Goal: Transaction & Acquisition: Purchase product/service

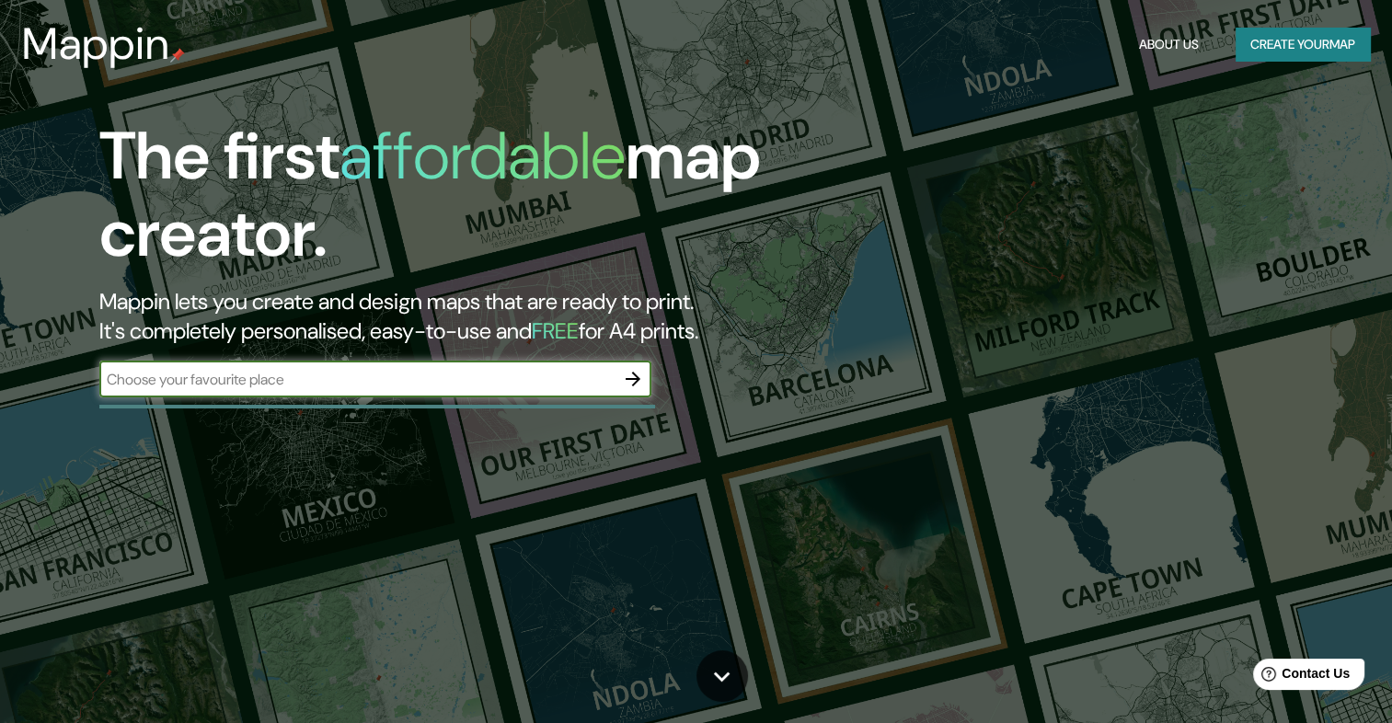
click at [484, 377] on input "text" at bounding box center [356, 379] width 515 height 21
type input "MICHOACAN"
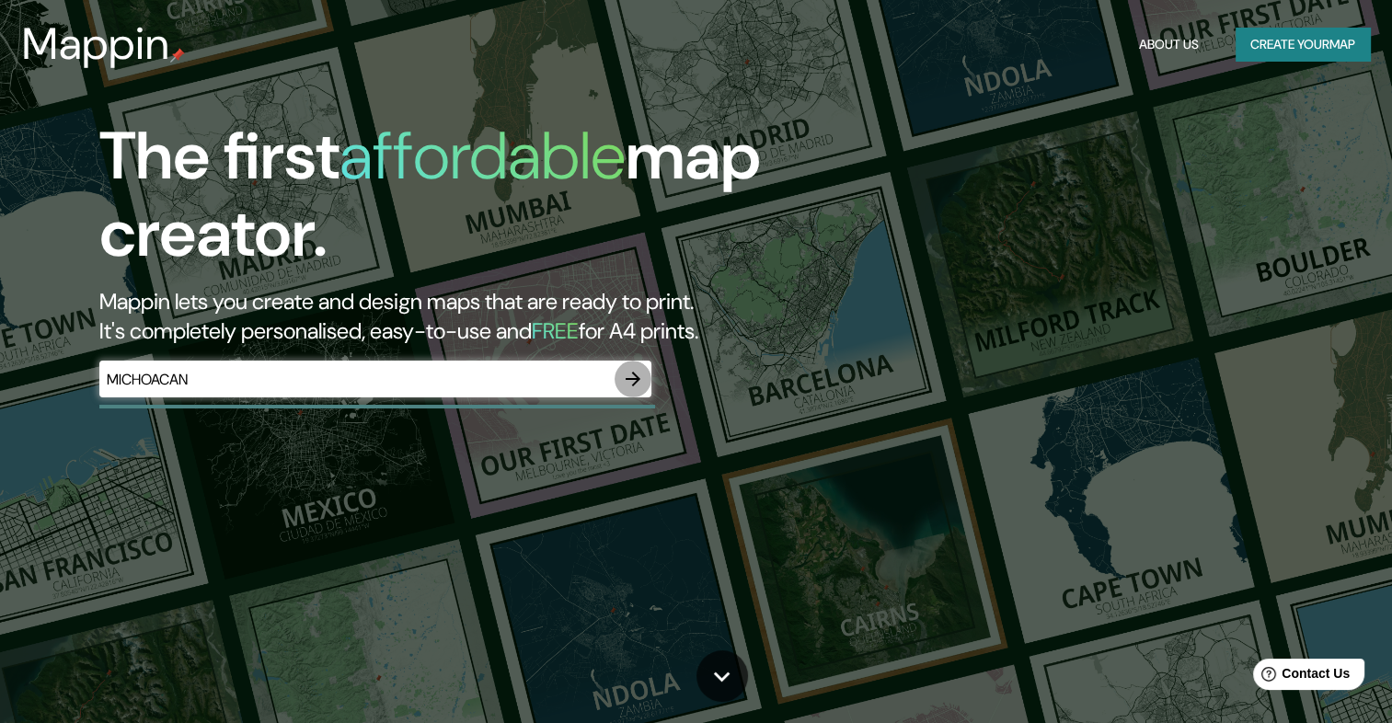
click at [636, 392] on button "button" at bounding box center [632, 379] width 37 height 37
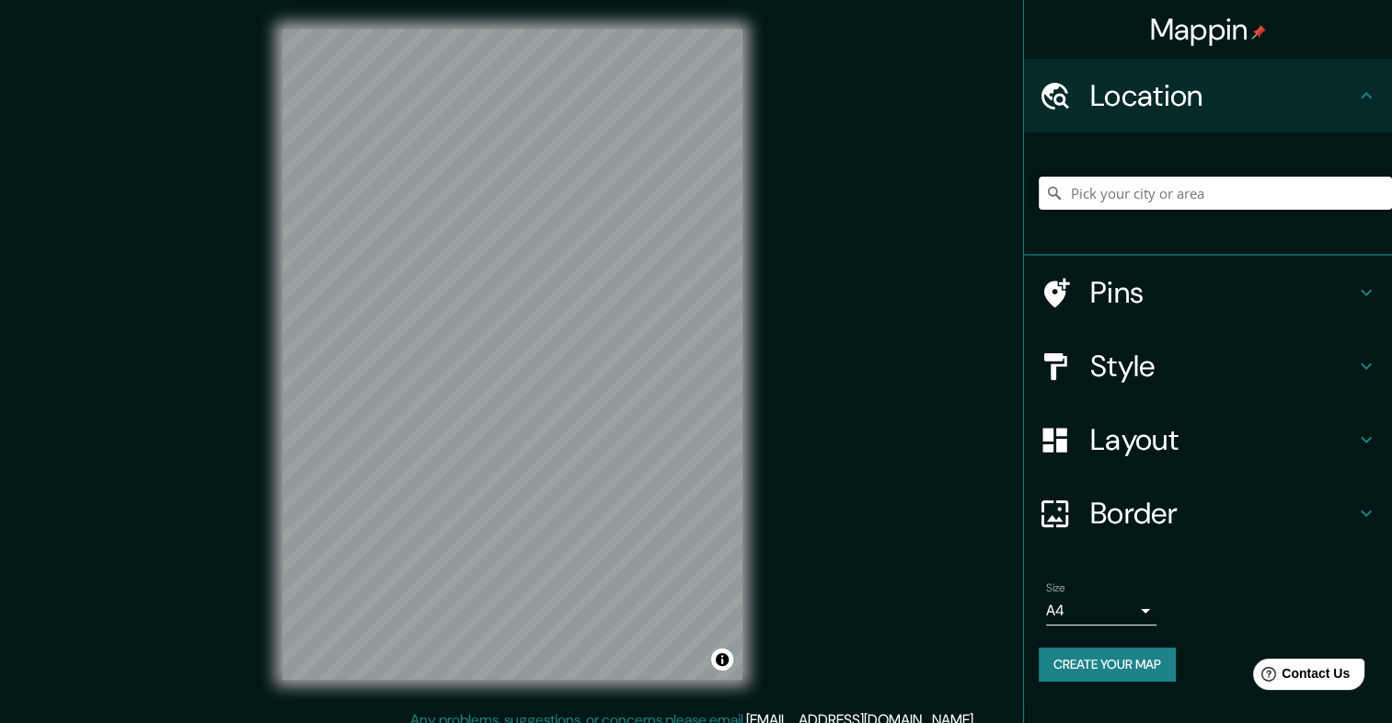
click at [1107, 186] on input "Pick your city or area" at bounding box center [1214, 193] width 353 height 33
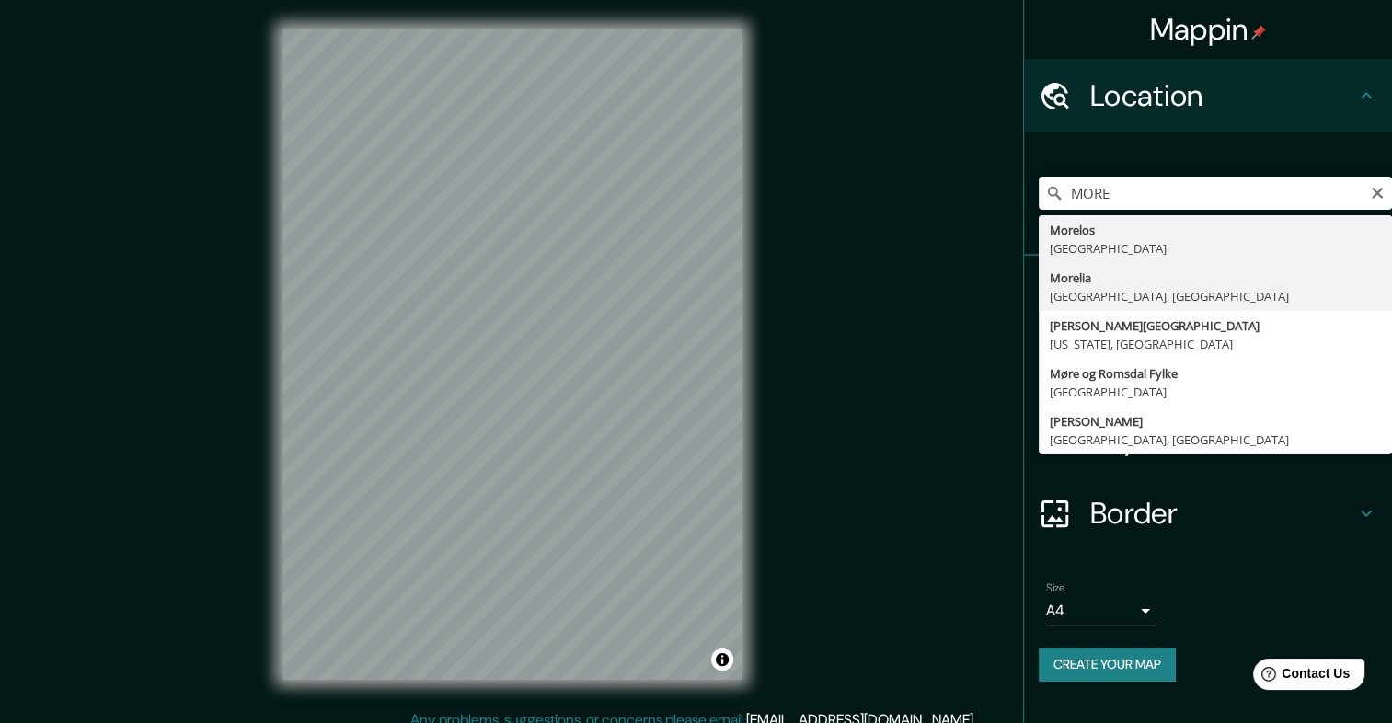
type input "[GEOGRAPHIC_DATA], [GEOGRAPHIC_DATA], [GEOGRAPHIC_DATA]"
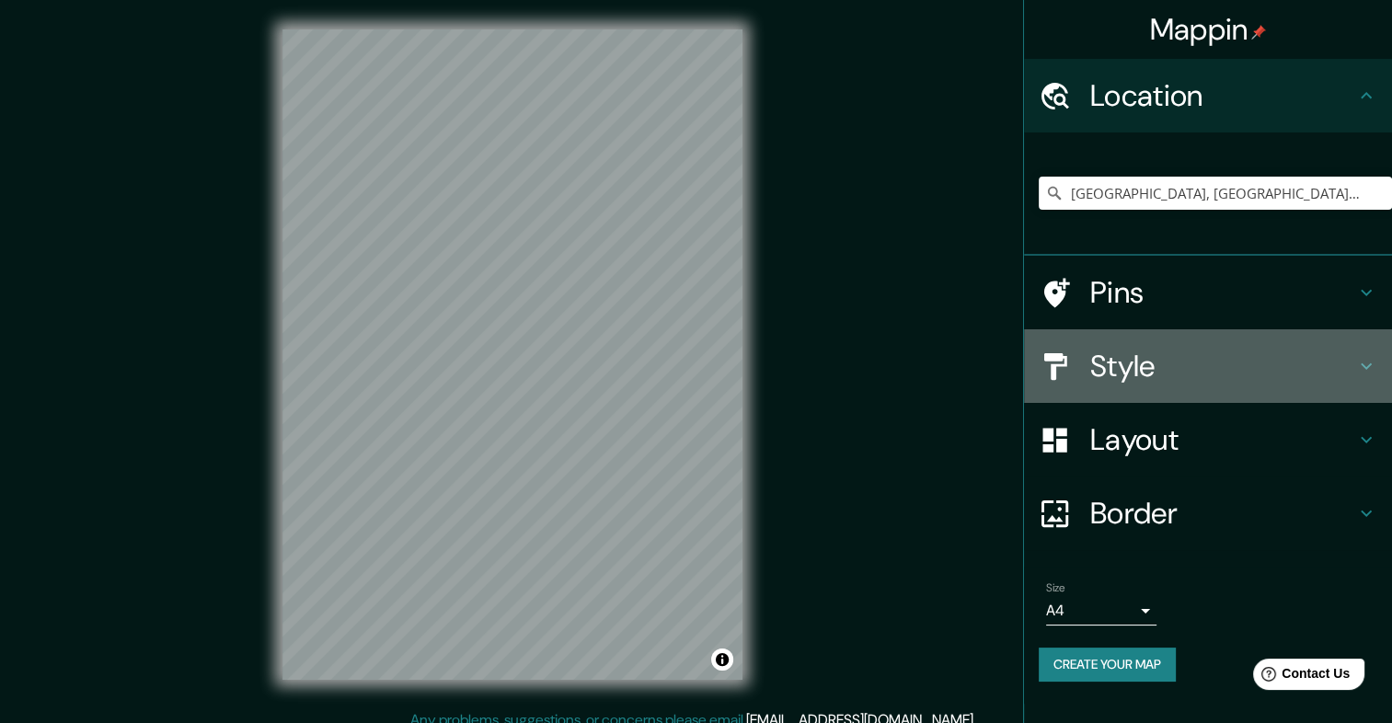
click at [1197, 359] on h4 "Style" at bounding box center [1222, 366] width 265 height 37
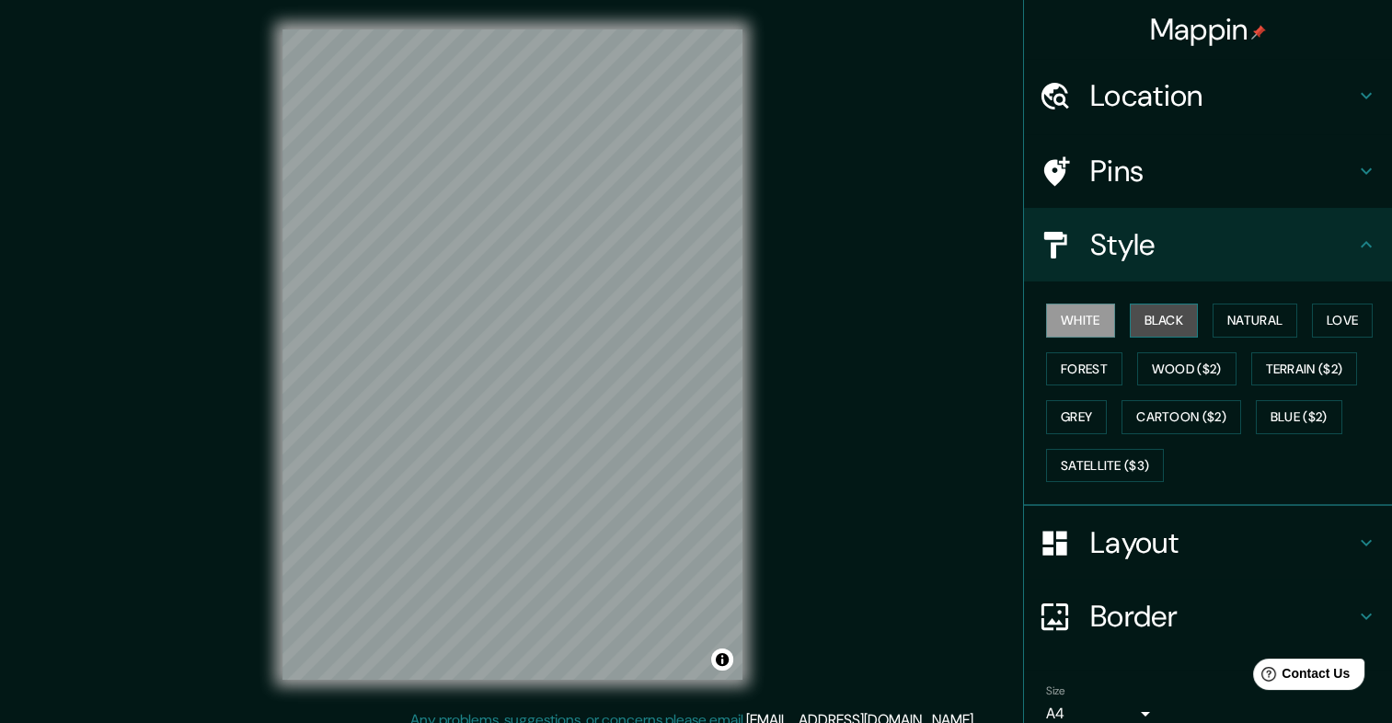
click at [1155, 305] on button "Black" at bounding box center [1163, 321] width 69 height 34
click at [1093, 361] on button "Forest" at bounding box center [1084, 369] width 76 height 34
click at [1168, 314] on button "Black" at bounding box center [1163, 321] width 69 height 34
click at [1329, 319] on button "Love" at bounding box center [1342, 321] width 61 height 34
click at [1132, 317] on button "Black" at bounding box center [1163, 321] width 69 height 34
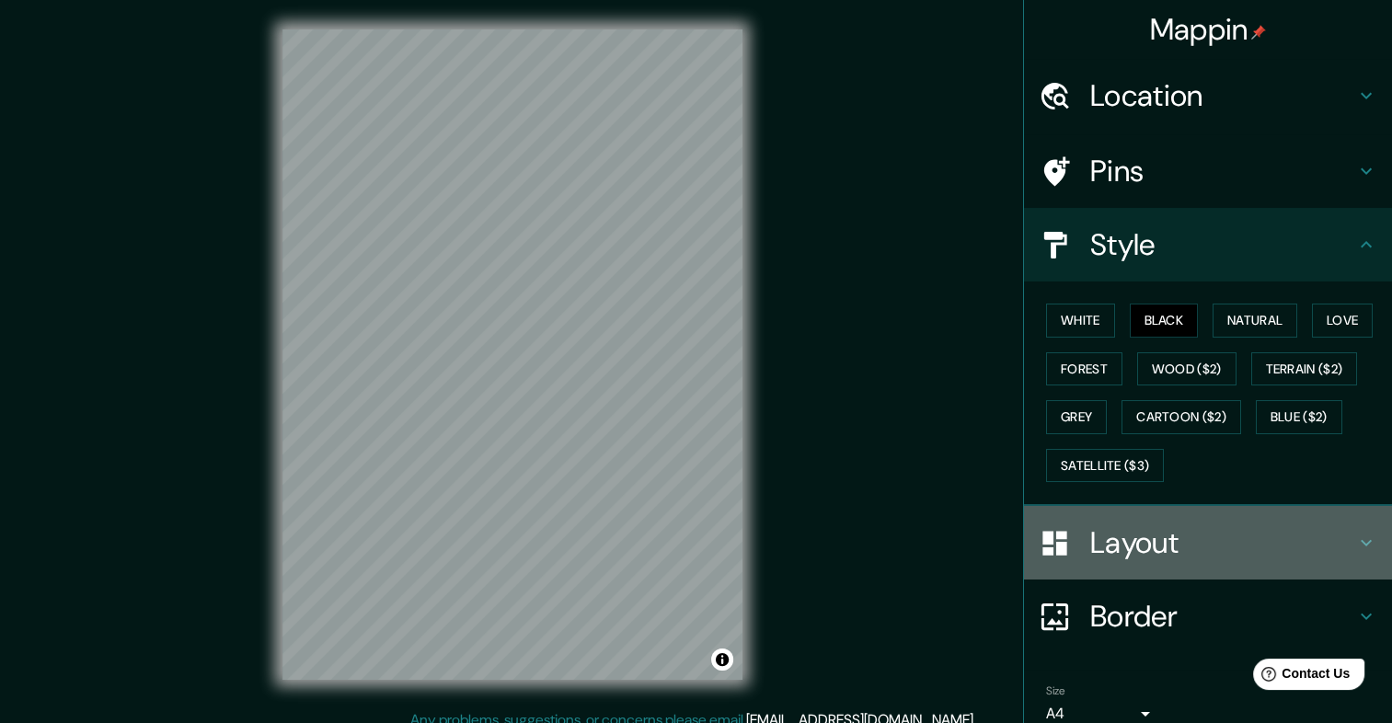
click at [1151, 524] on h4 "Layout" at bounding box center [1222, 542] width 265 height 37
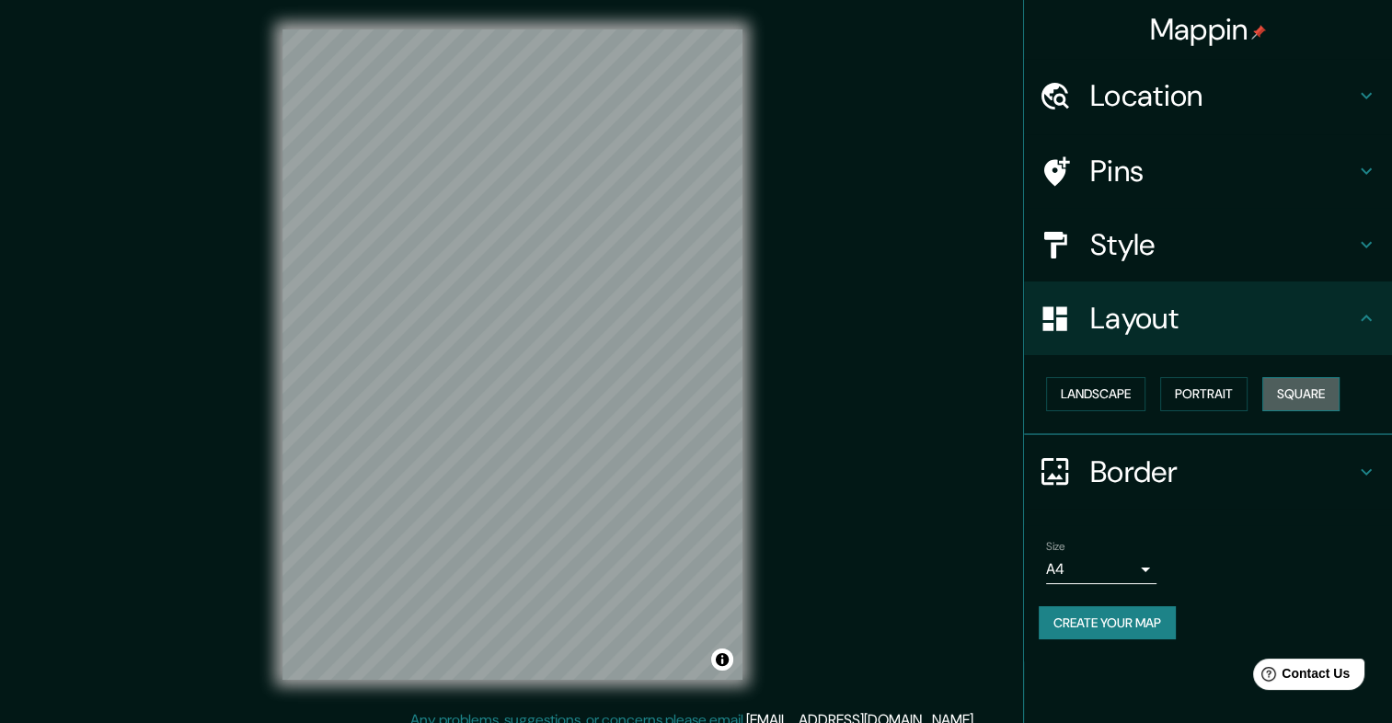
click at [1280, 383] on button "Square" at bounding box center [1300, 394] width 77 height 34
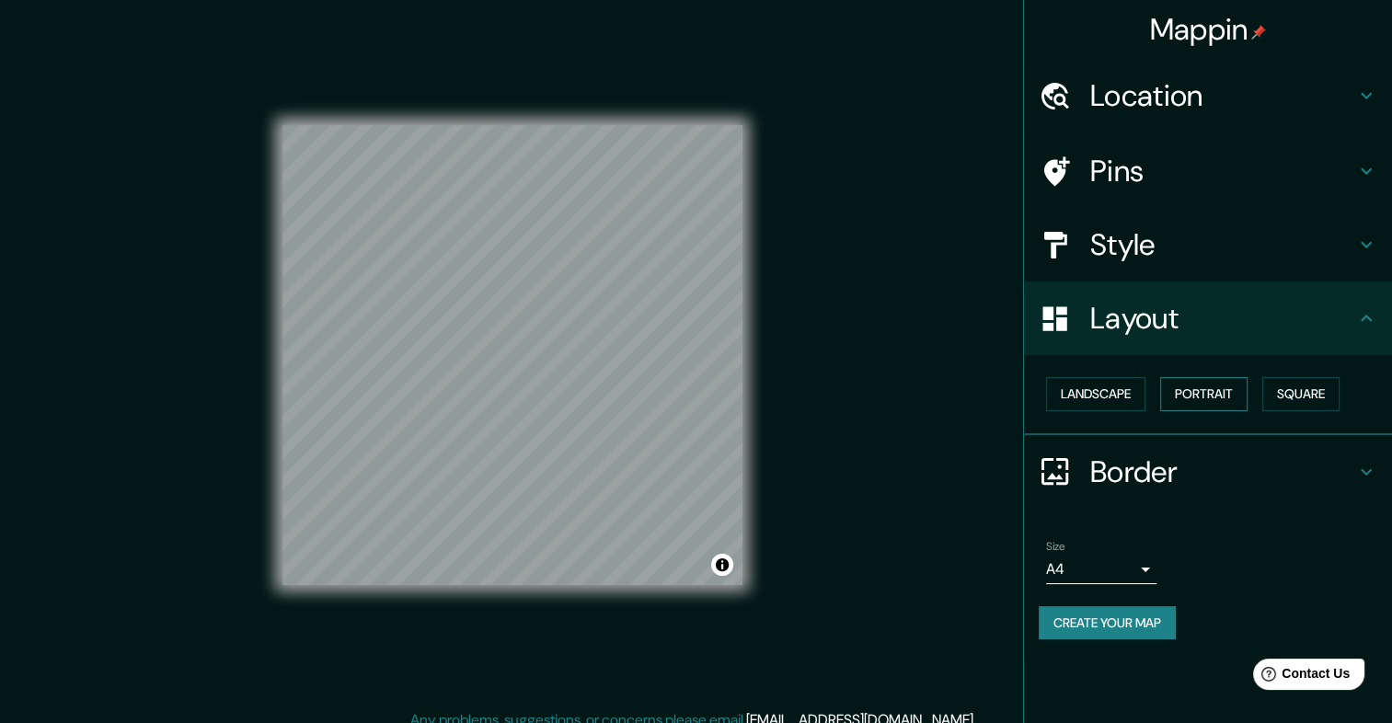
click at [1240, 395] on button "Portrait" at bounding box center [1203, 394] width 87 height 34
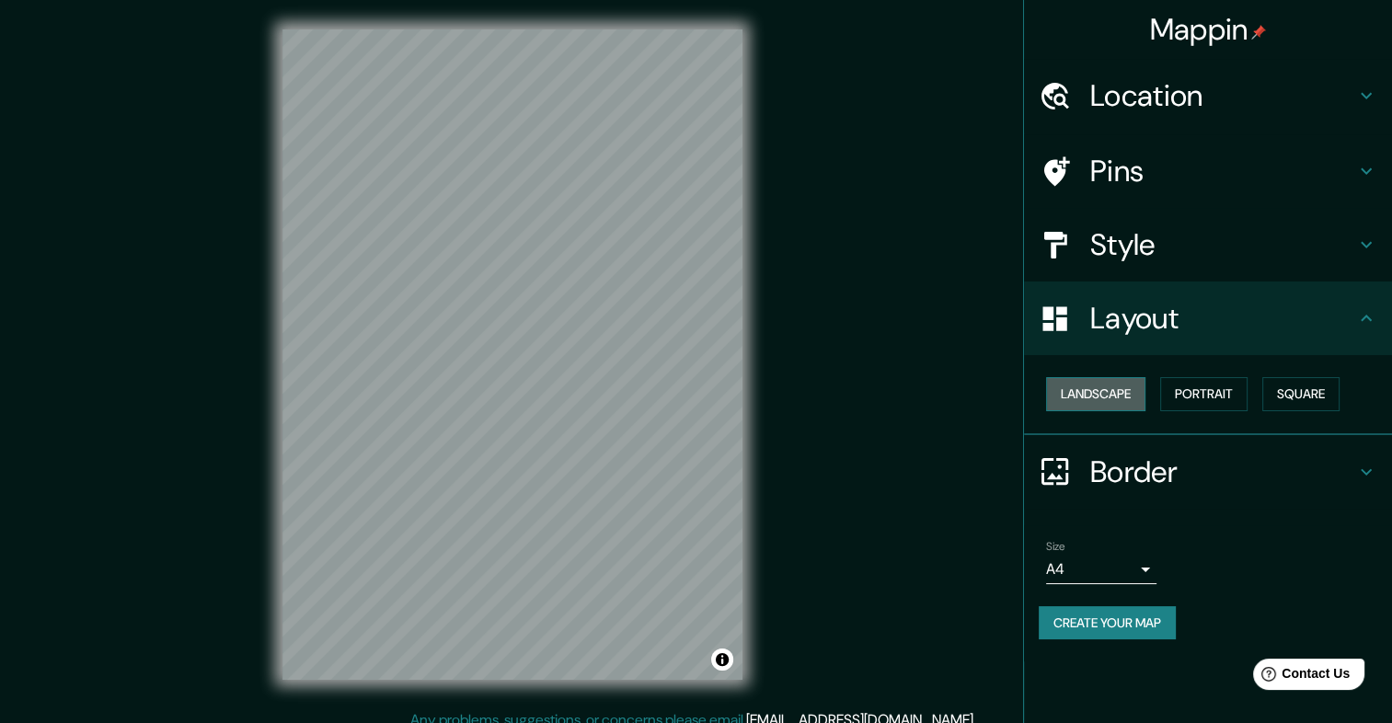
click at [1074, 395] on button "Landscape" at bounding box center [1095, 394] width 99 height 34
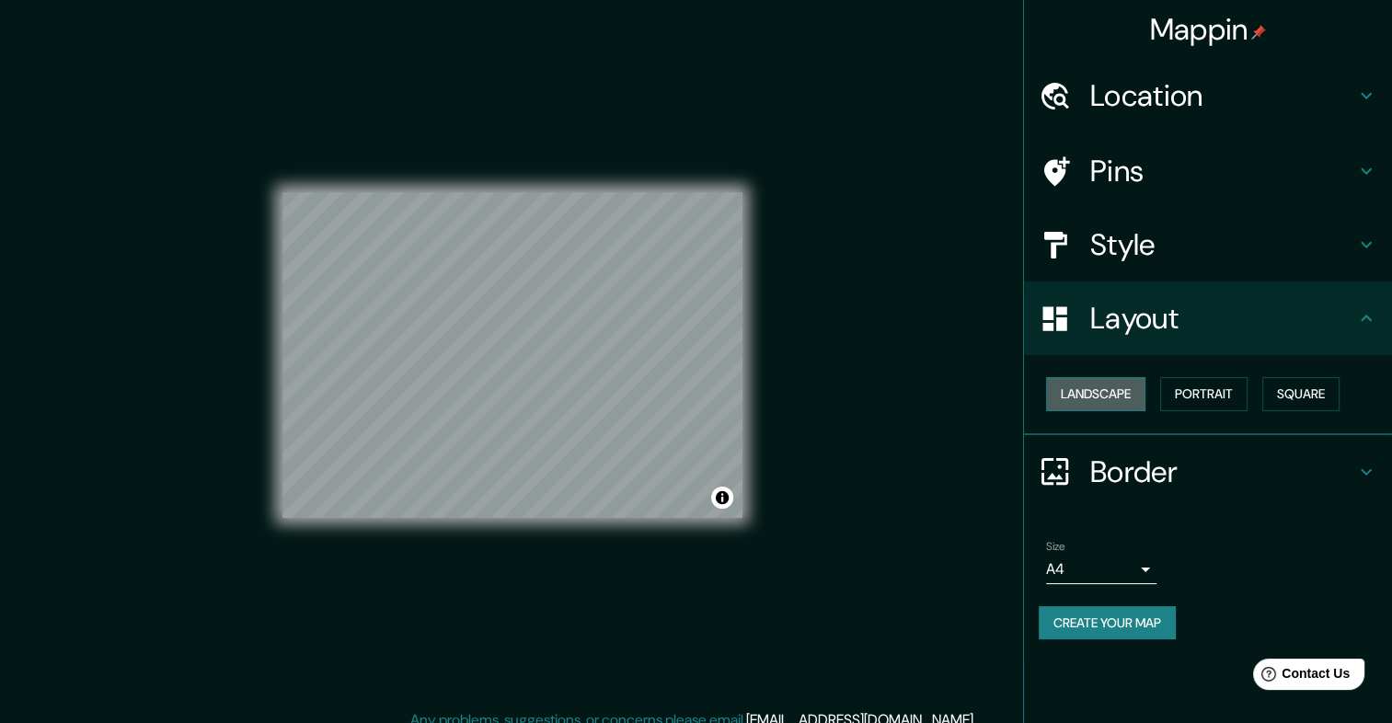
click at [1074, 395] on button "Landscape" at bounding box center [1095, 394] width 99 height 34
click at [1258, 367] on div "Landscape [GEOGRAPHIC_DATA]" at bounding box center [1208, 395] width 368 height 80
click at [1279, 396] on button "Square" at bounding box center [1300, 394] width 77 height 34
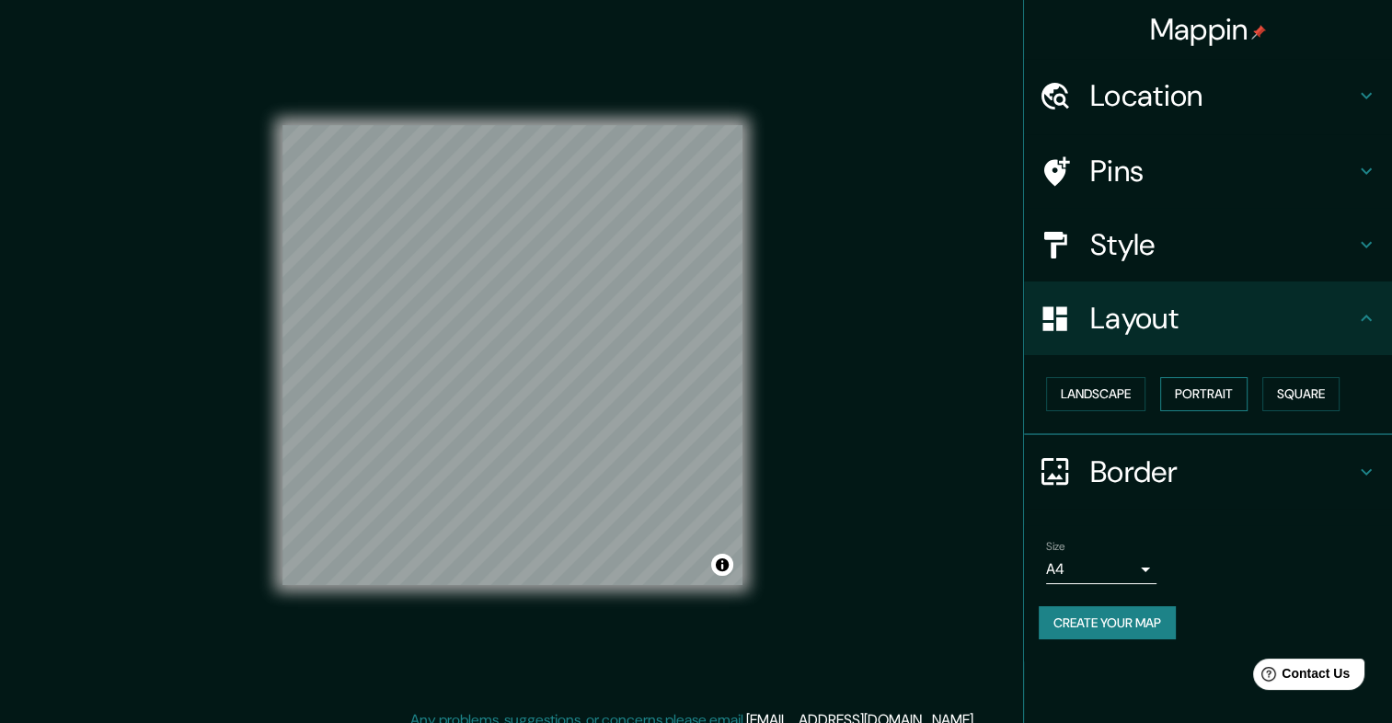
click at [1210, 392] on button "Portrait" at bounding box center [1203, 394] width 87 height 34
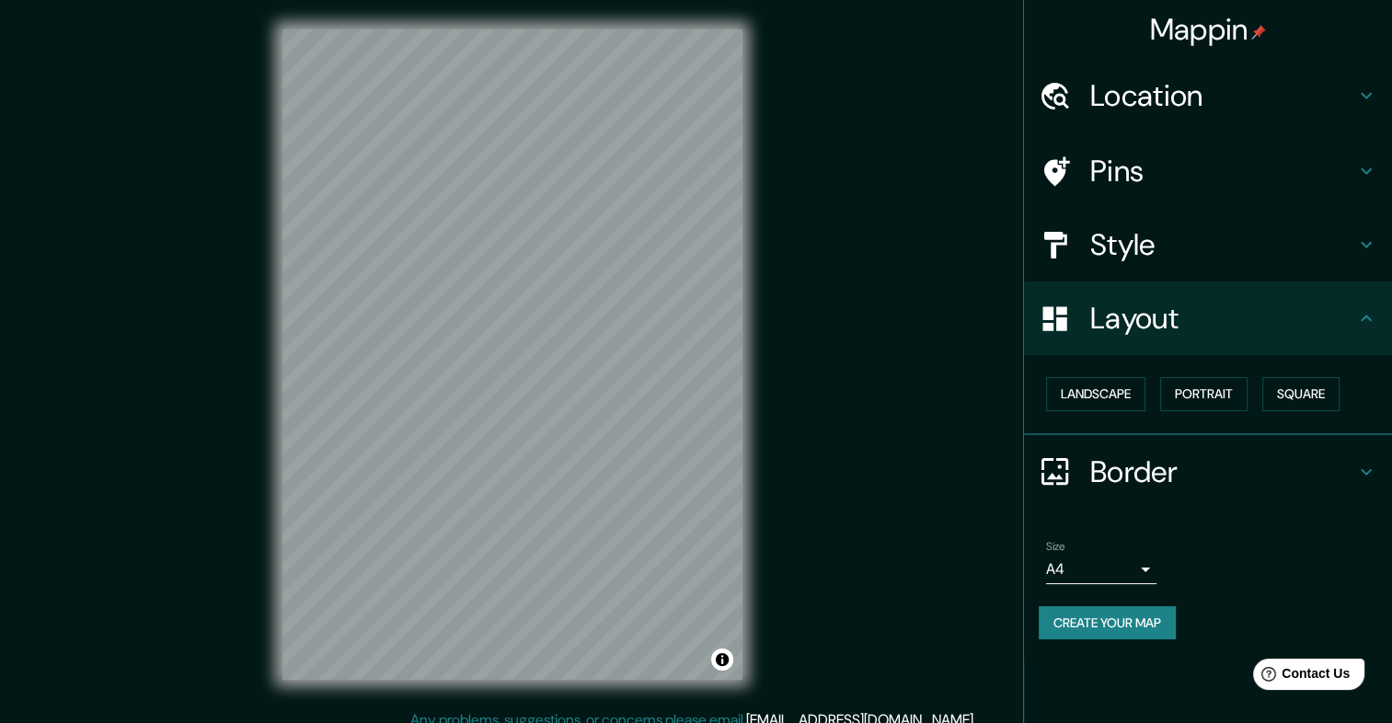
click at [1151, 169] on h4 "Pins" at bounding box center [1222, 171] width 265 height 37
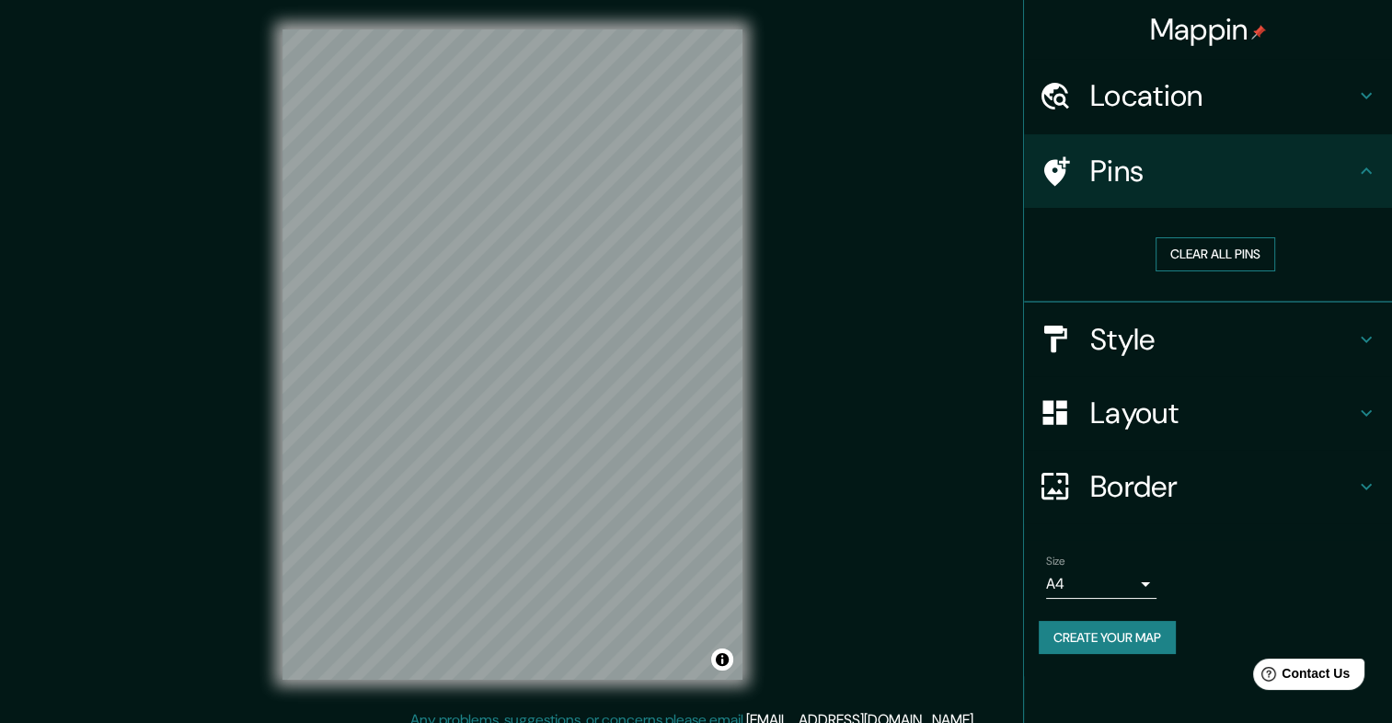
click at [1185, 259] on button "Clear all pins" at bounding box center [1215, 254] width 120 height 34
click at [1196, 250] on button "Clear all pins" at bounding box center [1215, 254] width 120 height 34
click at [1243, 189] on h4 "Pins" at bounding box center [1222, 171] width 265 height 37
click at [1237, 258] on button "Clear all pins" at bounding box center [1215, 254] width 120 height 34
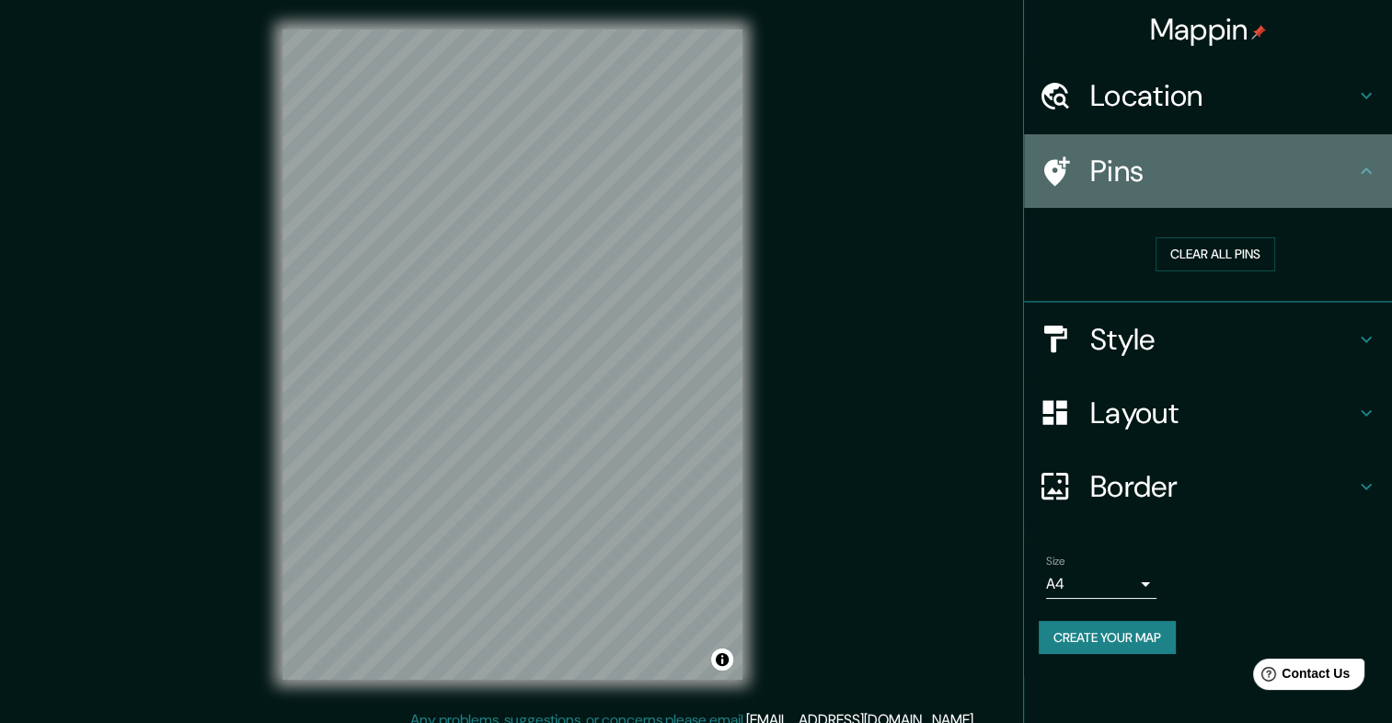
click at [1206, 183] on h4 "Pins" at bounding box center [1222, 171] width 265 height 37
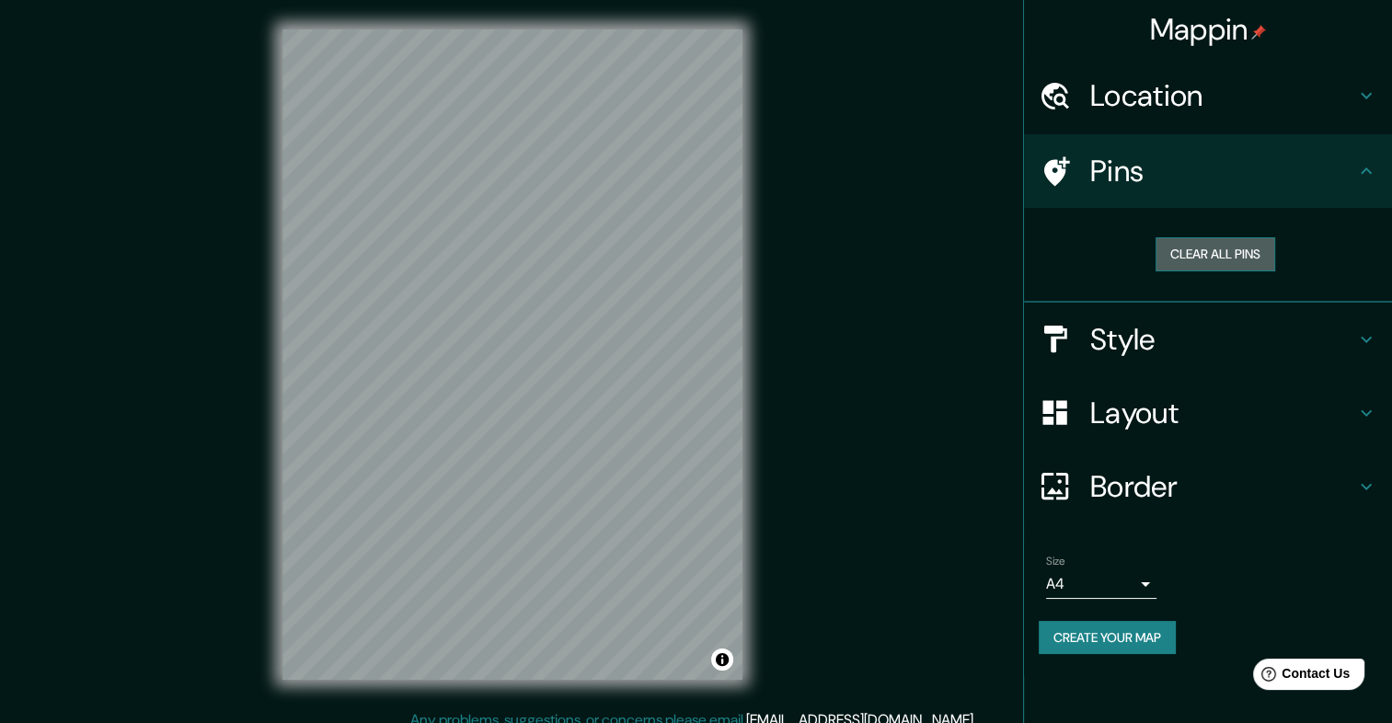
click at [1203, 257] on button "Clear all pins" at bounding box center [1215, 254] width 120 height 34
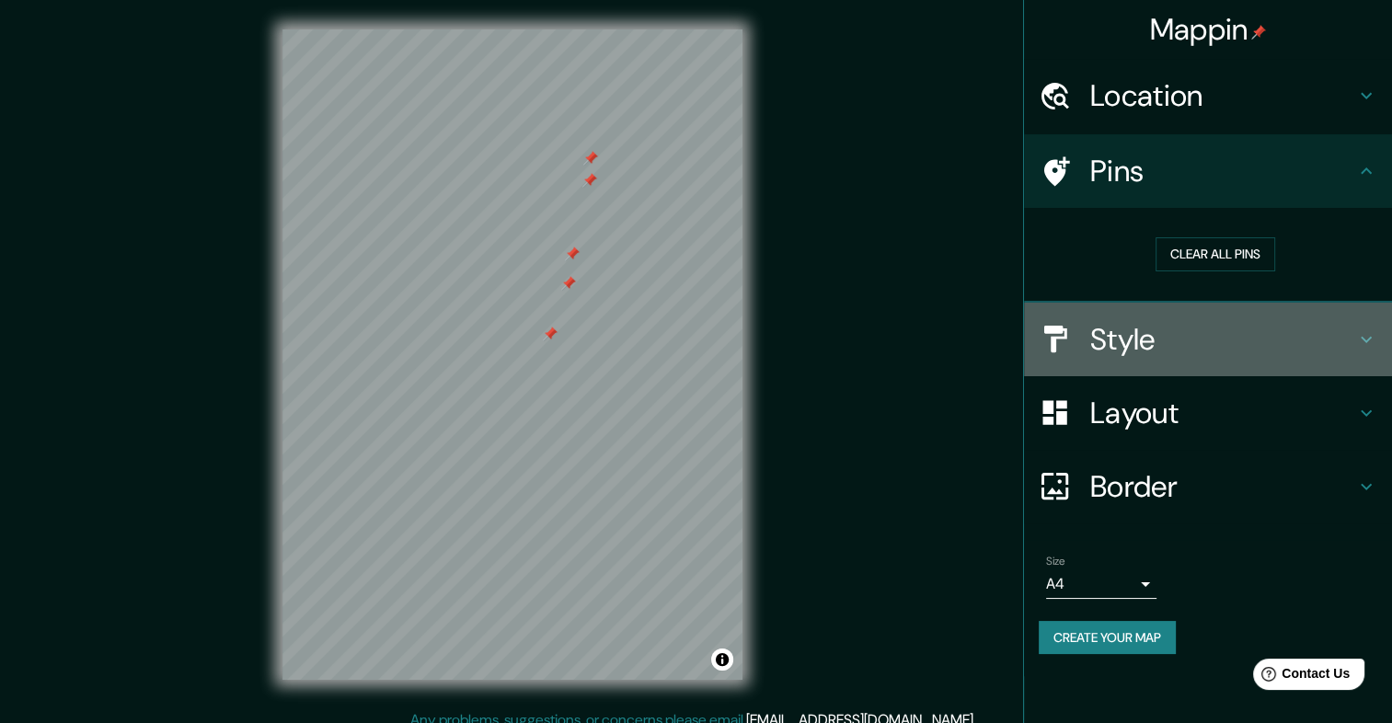
click at [1129, 370] on div "Style" at bounding box center [1208, 340] width 368 height 74
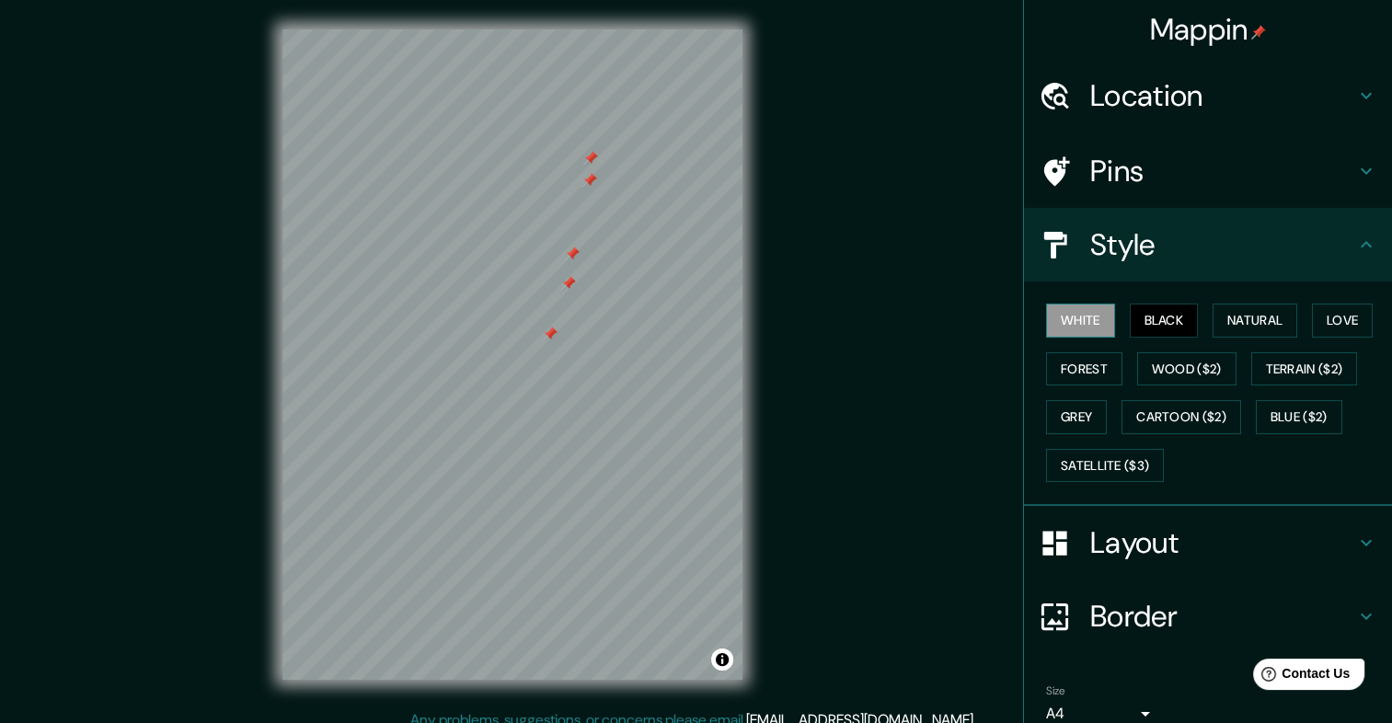
click at [1066, 329] on button "White" at bounding box center [1080, 321] width 69 height 34
click at [1147, 319] on button "Black" at bounding box center [1163, 321] width 69 height 34
click at [1228, 315] on button "Natural" at bounding box center [1254, 321] width 85 height 34
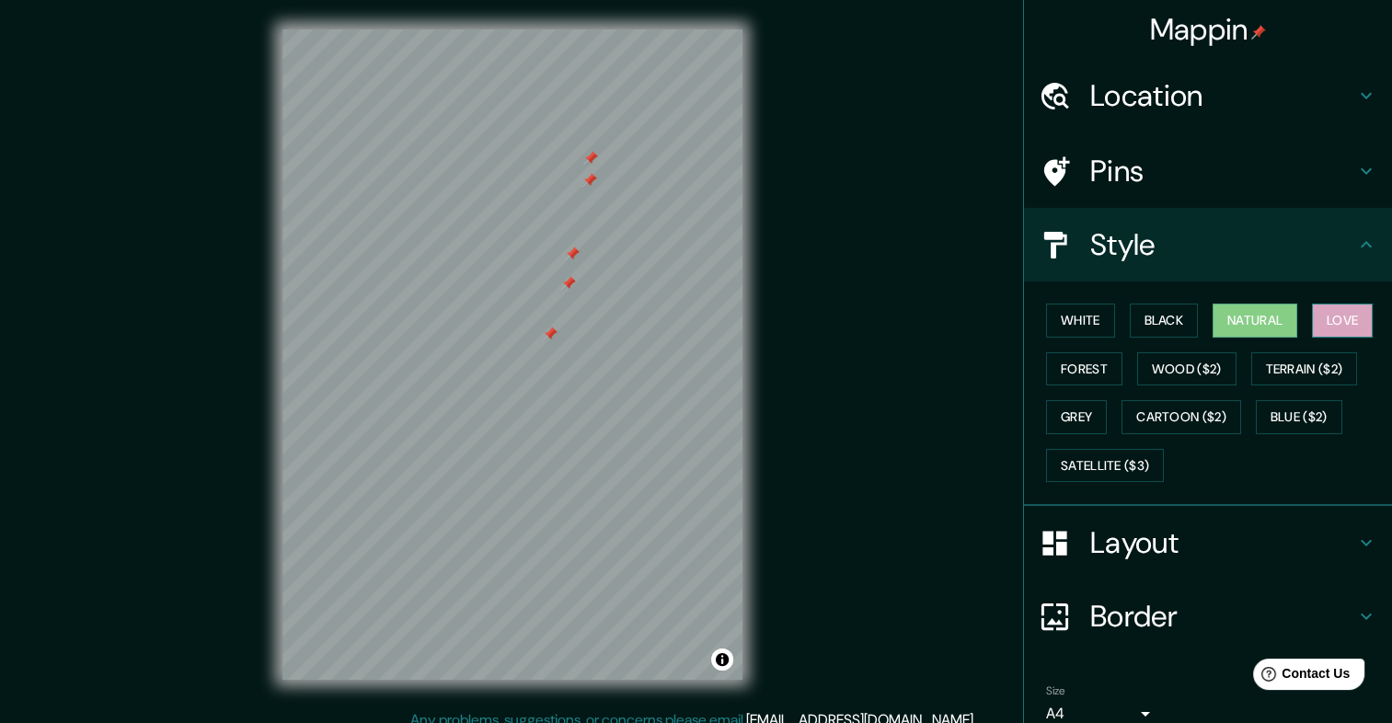
click at [1335, 312] on button "Love" at bounding box center [1342, 321] width 61 height 34
click at [1067, 361] on button "Forest" at bounding box center [1084, 369] width 76 height 34
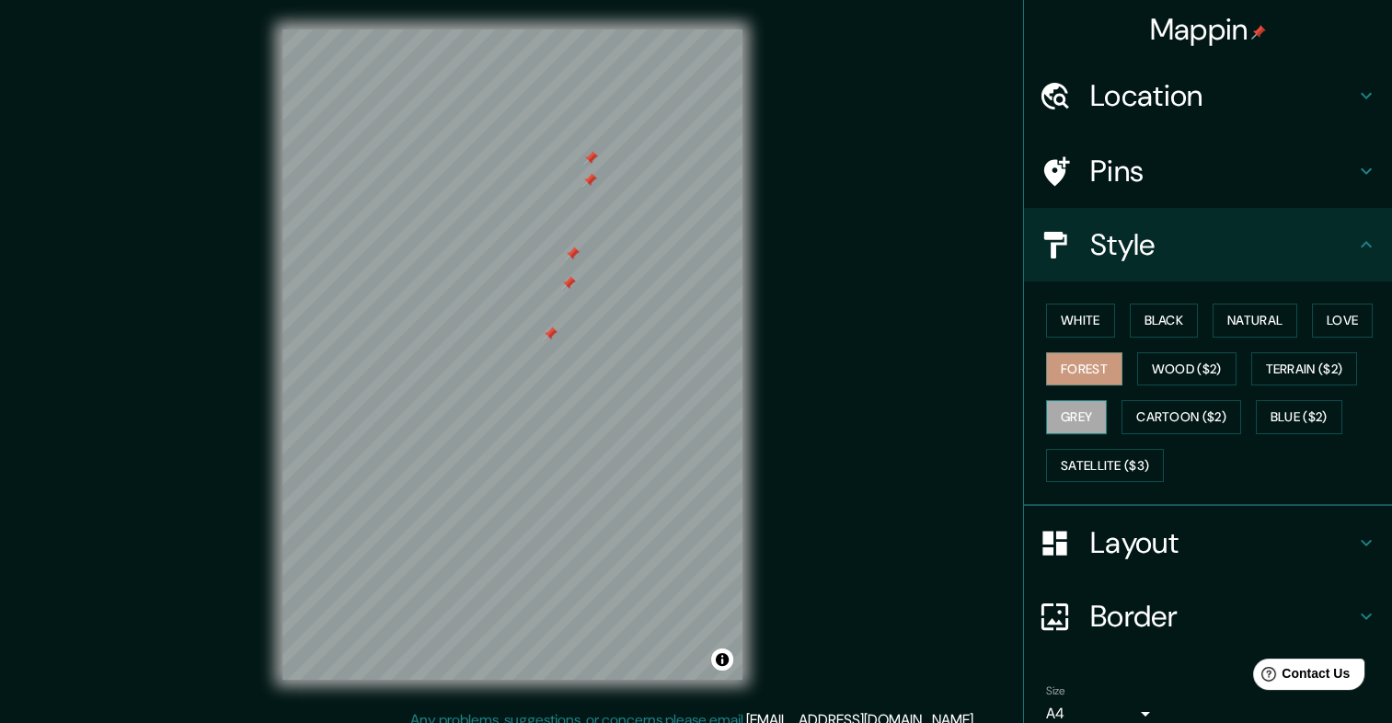
click at [1064, 413] on button "Grey" at bounding box center [1076, 417] width 61 height 34
click at [1312, 321] on button "Love" at bounding box center [1342, 321] width 61 height 34
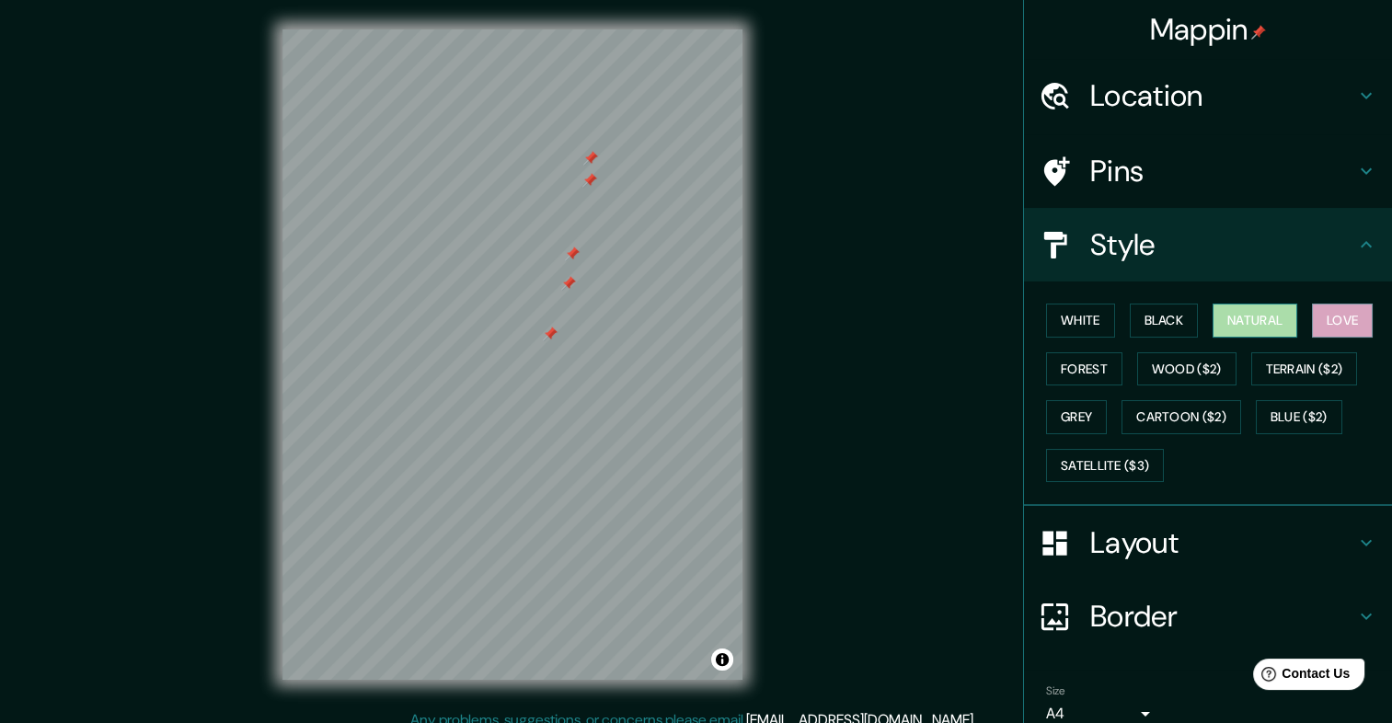
click at [1219, 317] on button "Natural" at bounding box center [1254, 321] width 85 height 34
